Goal: Transaction & Acquisition: Download file/media

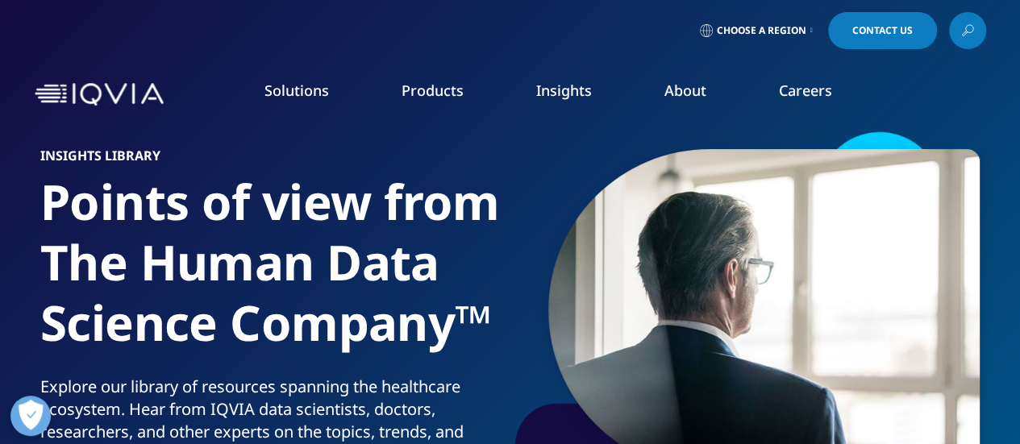
click at [106, 310] on link "DISCOVER INSIGHTS" at bounding box center [129, 313] width 194 height 14
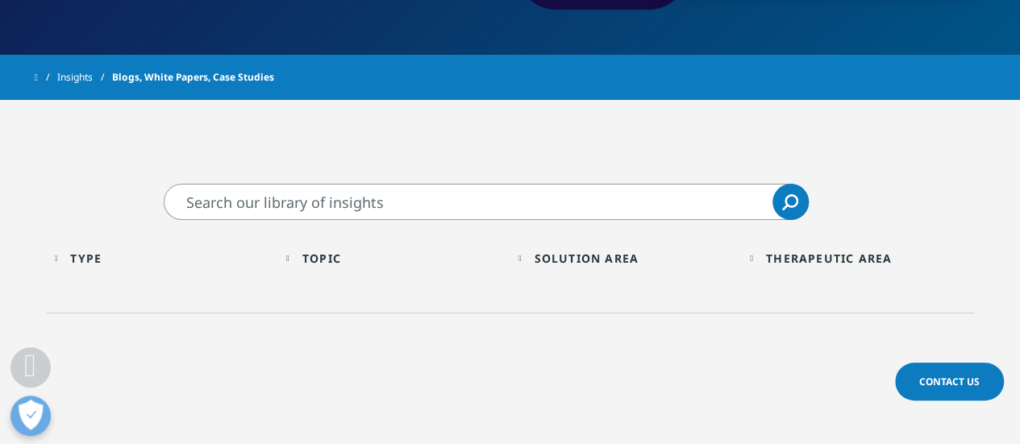
scroll to position [479, 0]
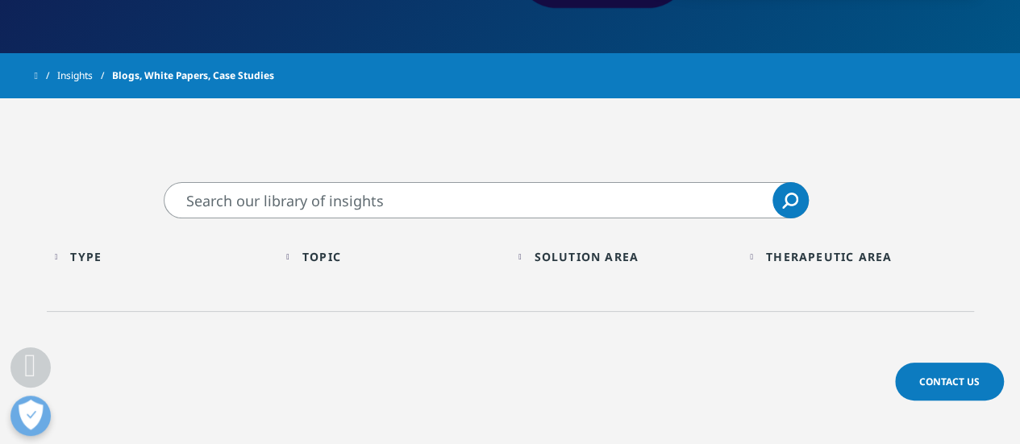
click at [797, 211] on link "Search Loading" at bounding box center [790, 200] width 36 height 36
click at [313, 242] on div "Topic Loading Clear Or/And Operator" at bounding box center [394, 257] width 216 height 38
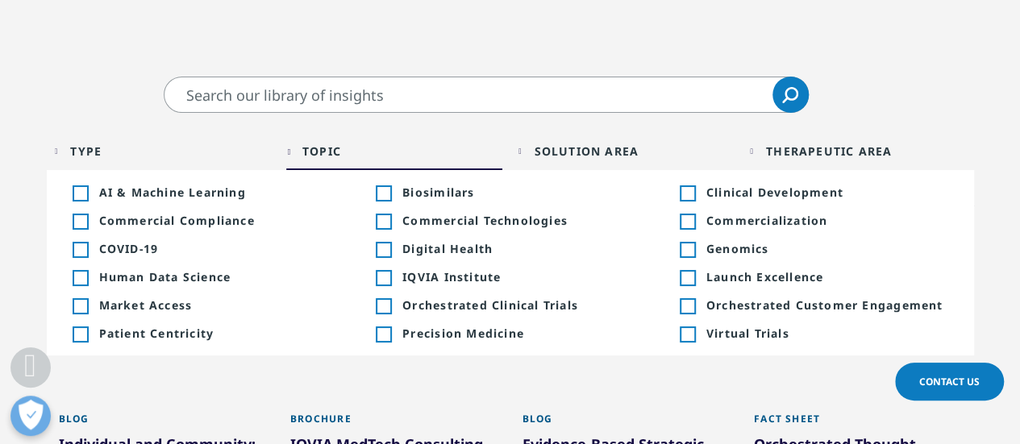
scroll to position [594, 0]
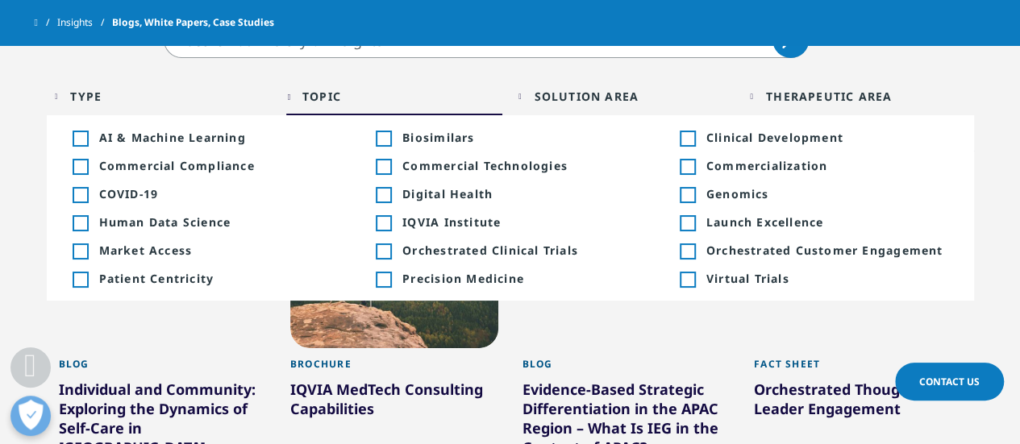
click at [85, 104] on div "Type Loading Clear Or/And Operator" at bounding box center [163, 96] width 216 height 38
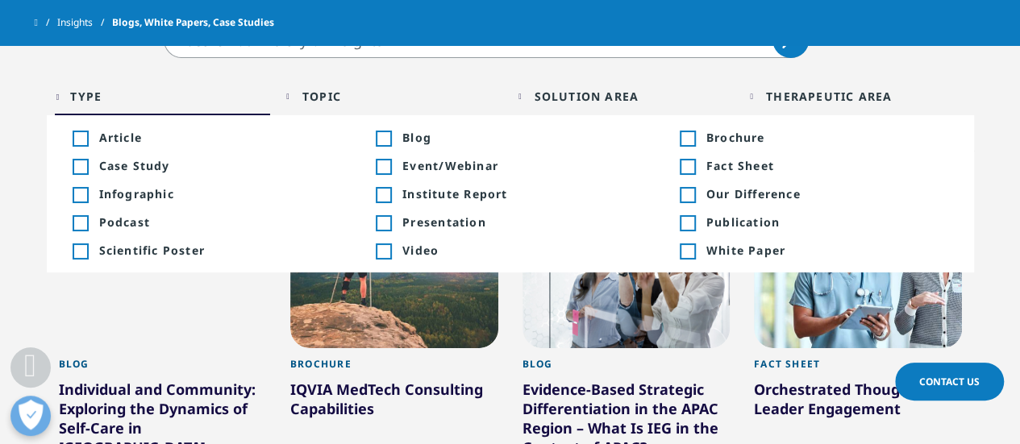
click at [697, 220] on div "Toggle Publication 174" at bounding box center [814, 221] width 268 height 15
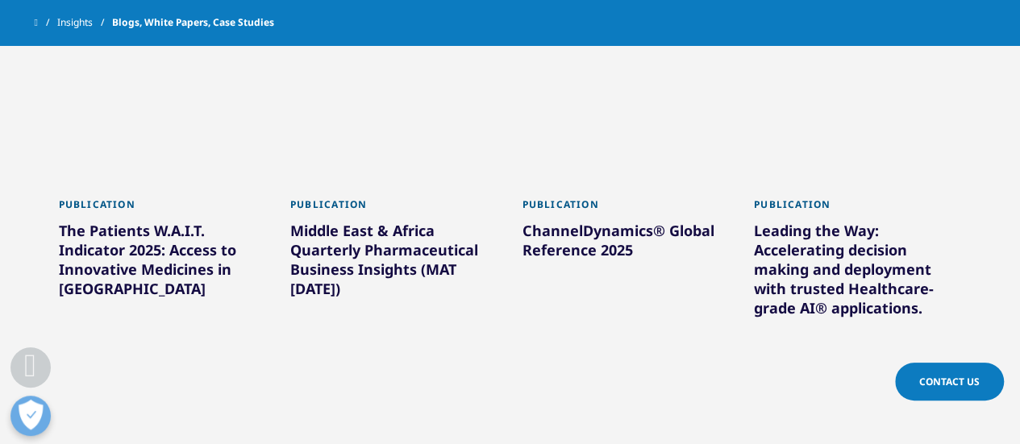
scroll to position [1147, 0]
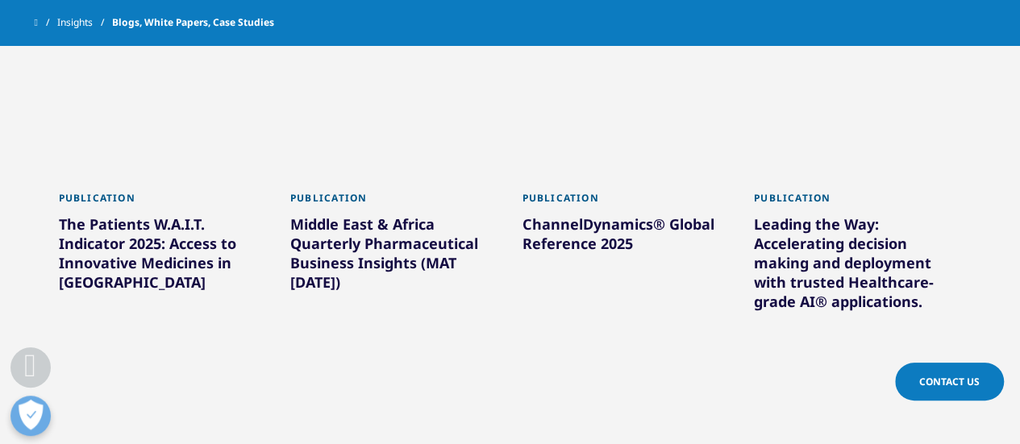
click at [355, 244] on div "Middle East & Africa Quarterly Pharmaceutical Business Insights (MAT [DATE])" at bounding box center [394, 256] width 208 height 84
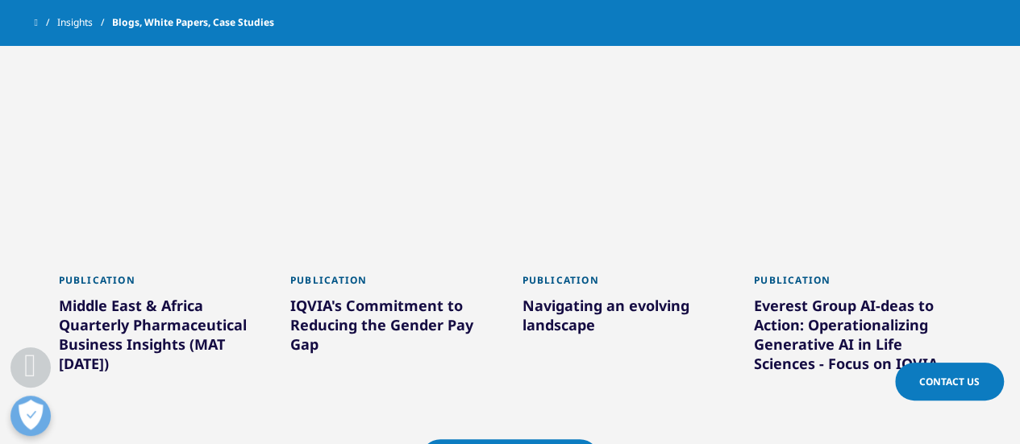
scroll to position [1421, 0]
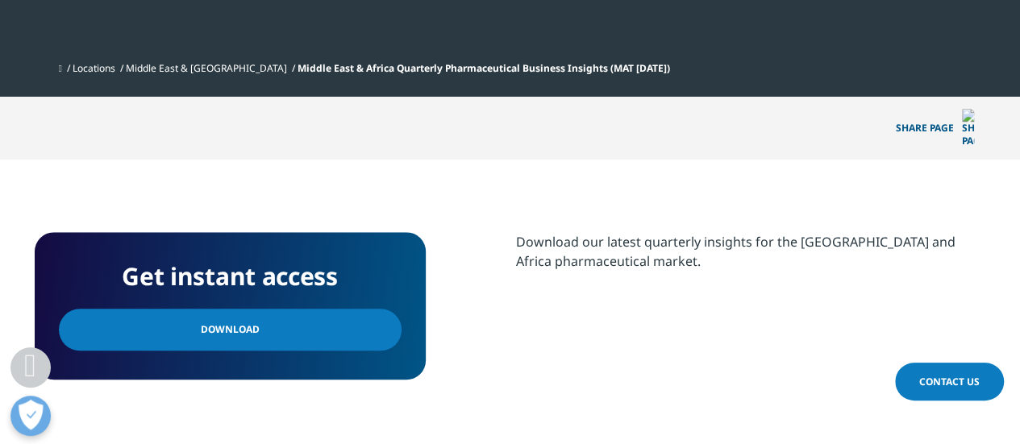
scroll to position [726, 0]
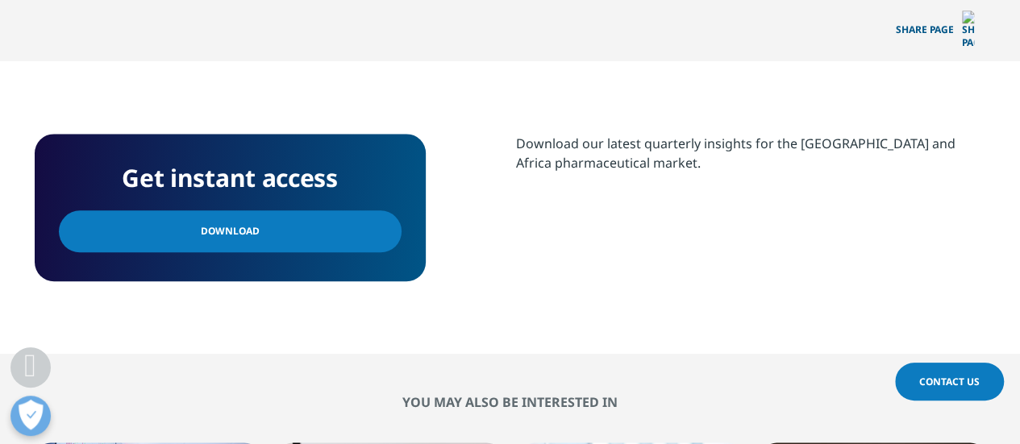
click at [266, 210] on link "Download" at bounding box center [230, 231] width 343 height 42
